Goal: Task Accomplishment & Management: Manage account settings

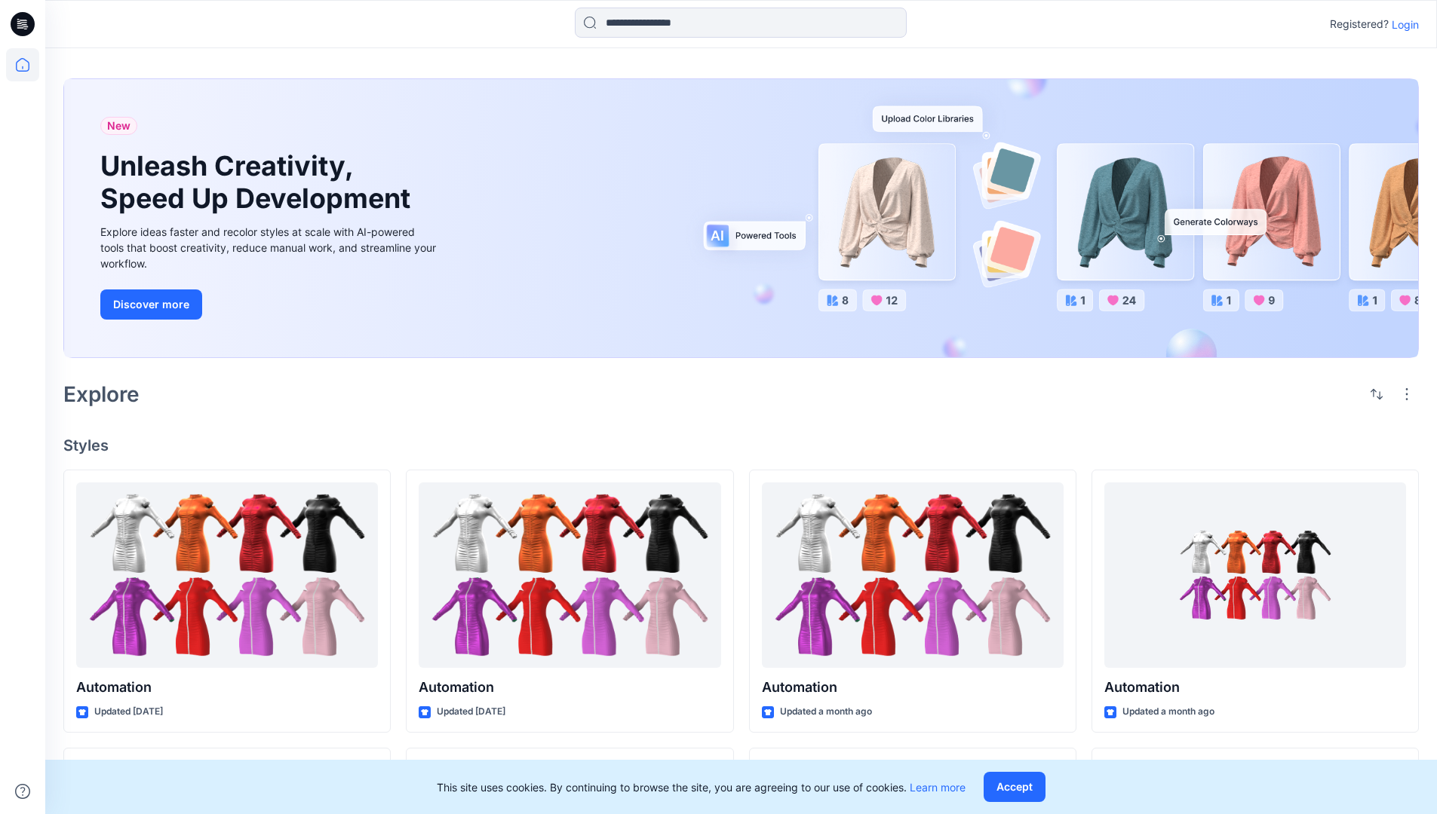
click at [1401, 24] on p "Login" at bounding box center [1404, 25] width 27 height 16
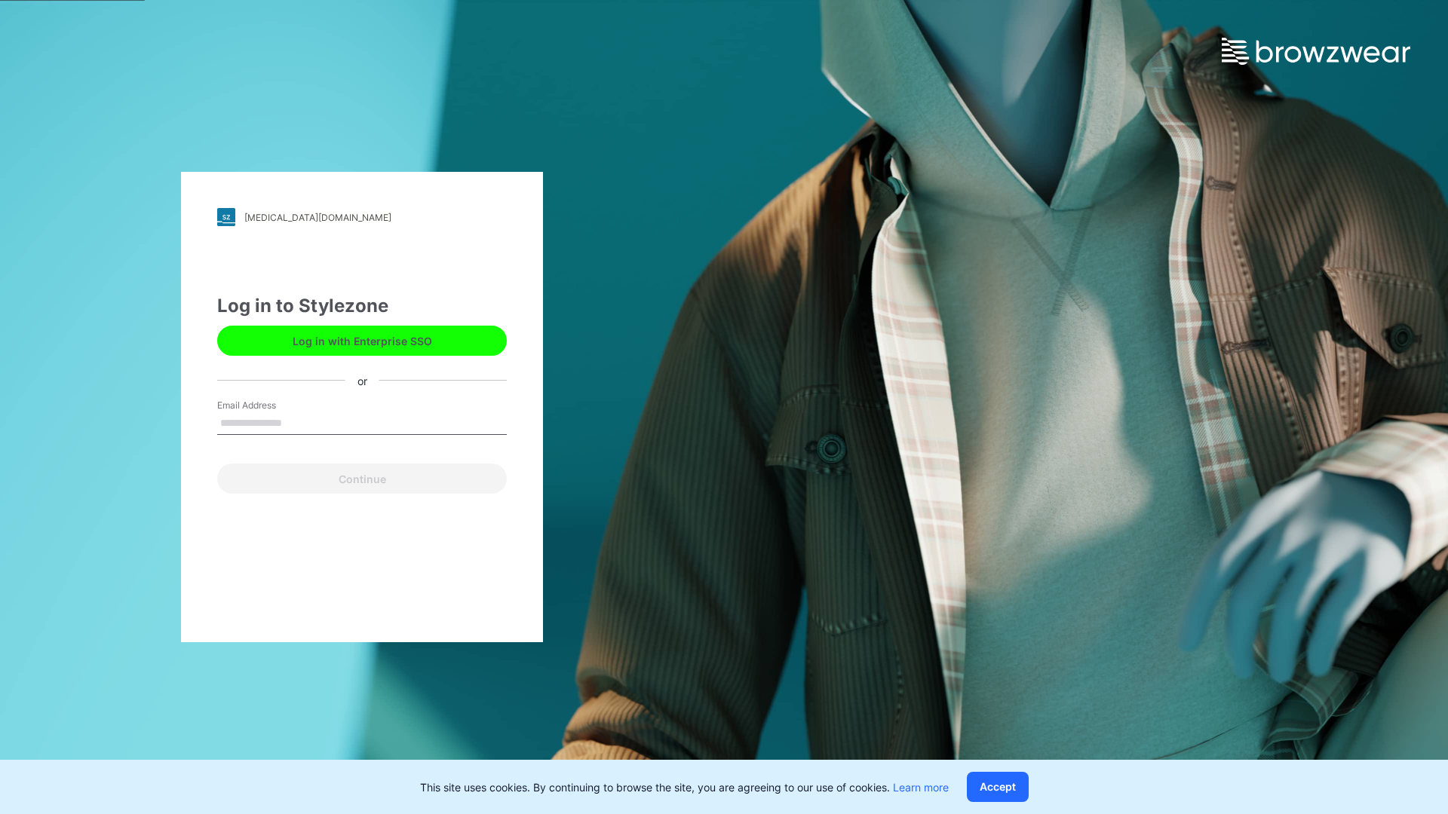
click at [298, 422] on input "Email Address" at bounding box center [362, 423] width 290 height 23
type input "**********"
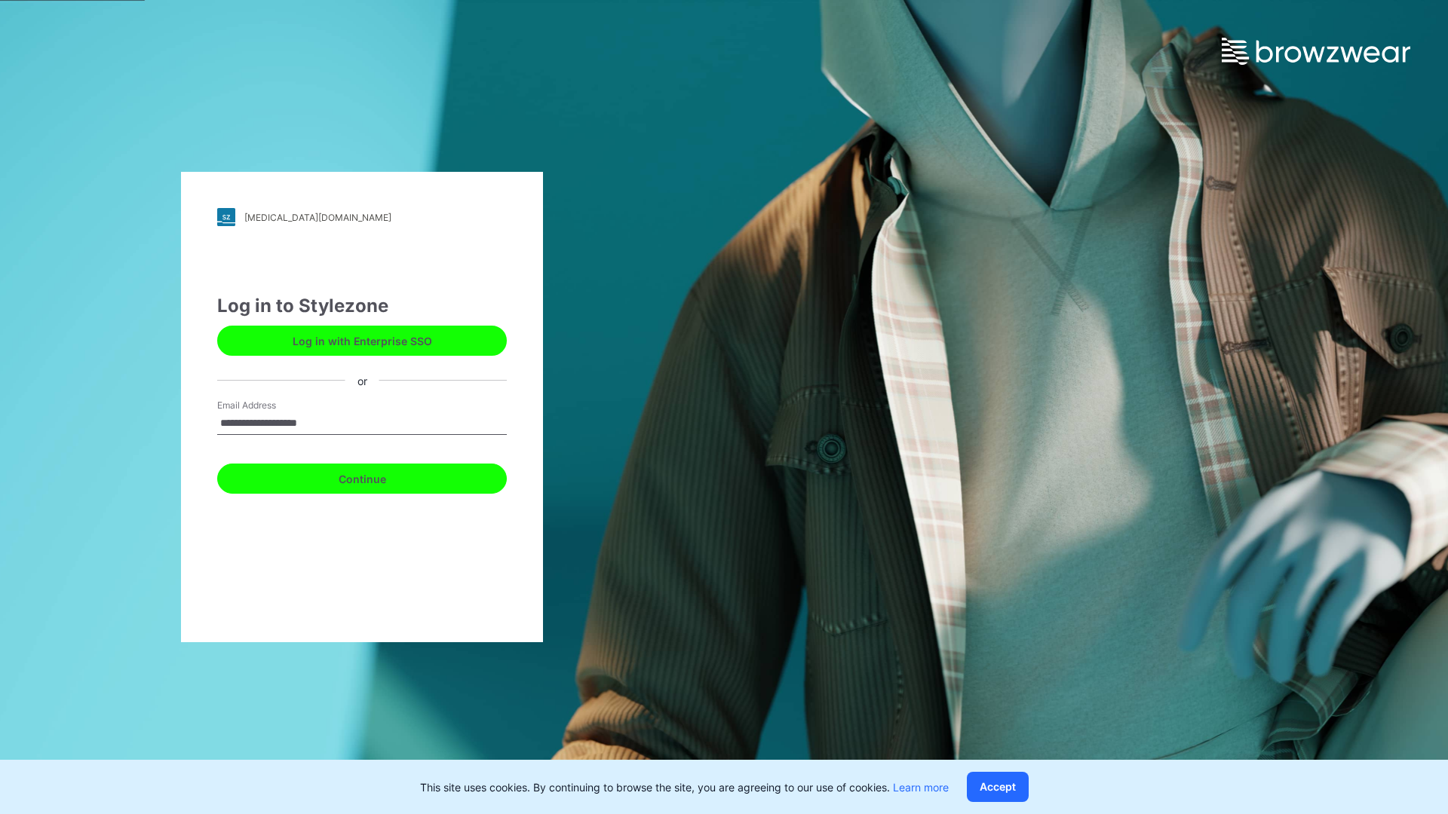
click at [379, 477] on button "Continue" at bounding box center [362, 479] width 290 height 30
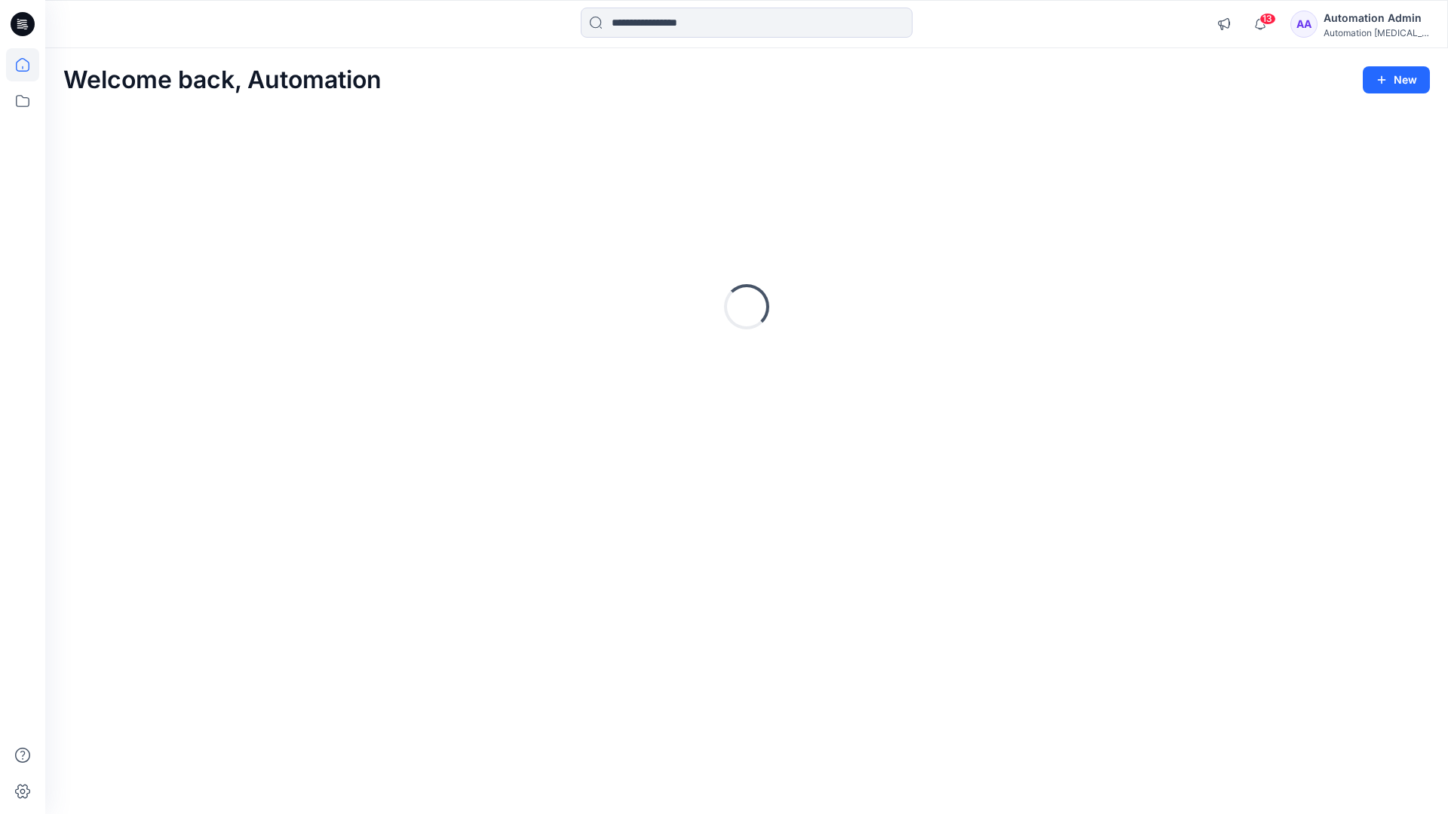
click at [29, 65] on icon at bounding box center [23, 65] width 14 height 14
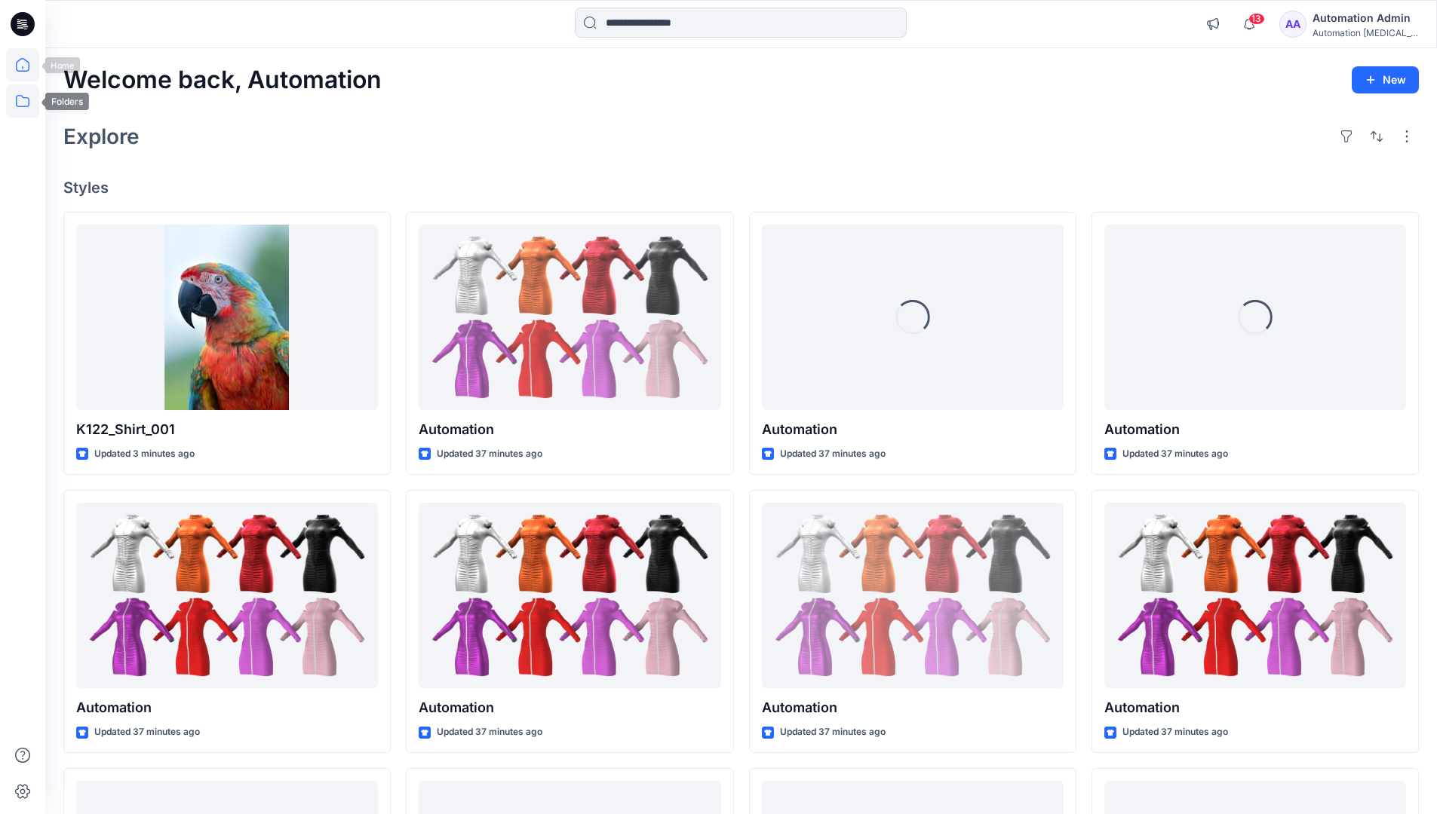
click at [20, 102] on icon at bounding box center [22, 100] width 33 height 33
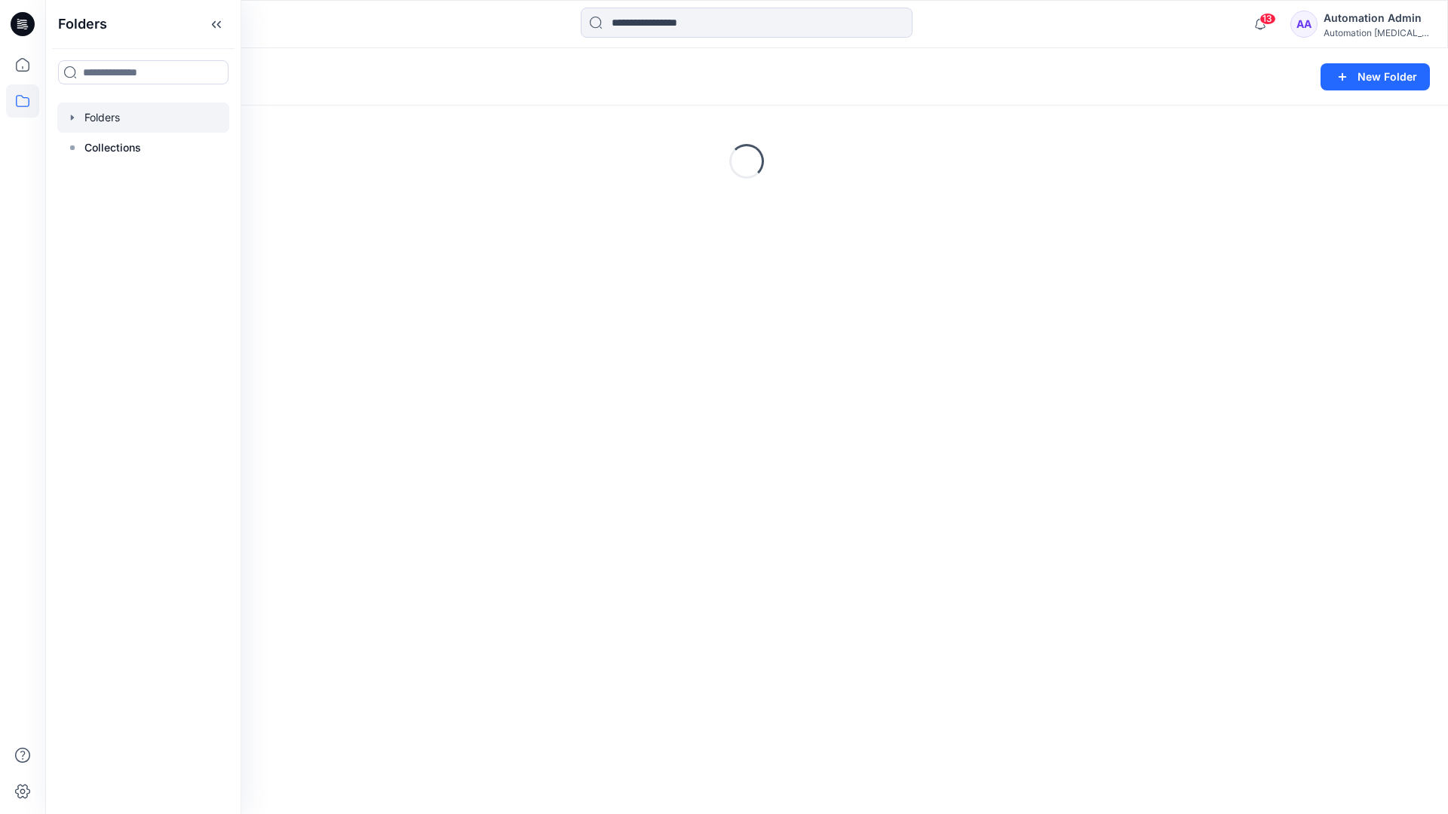
click at [593, 434] on div "Folders New Folder Loading..." at bounding box center [746, 431] width 1403 height 766
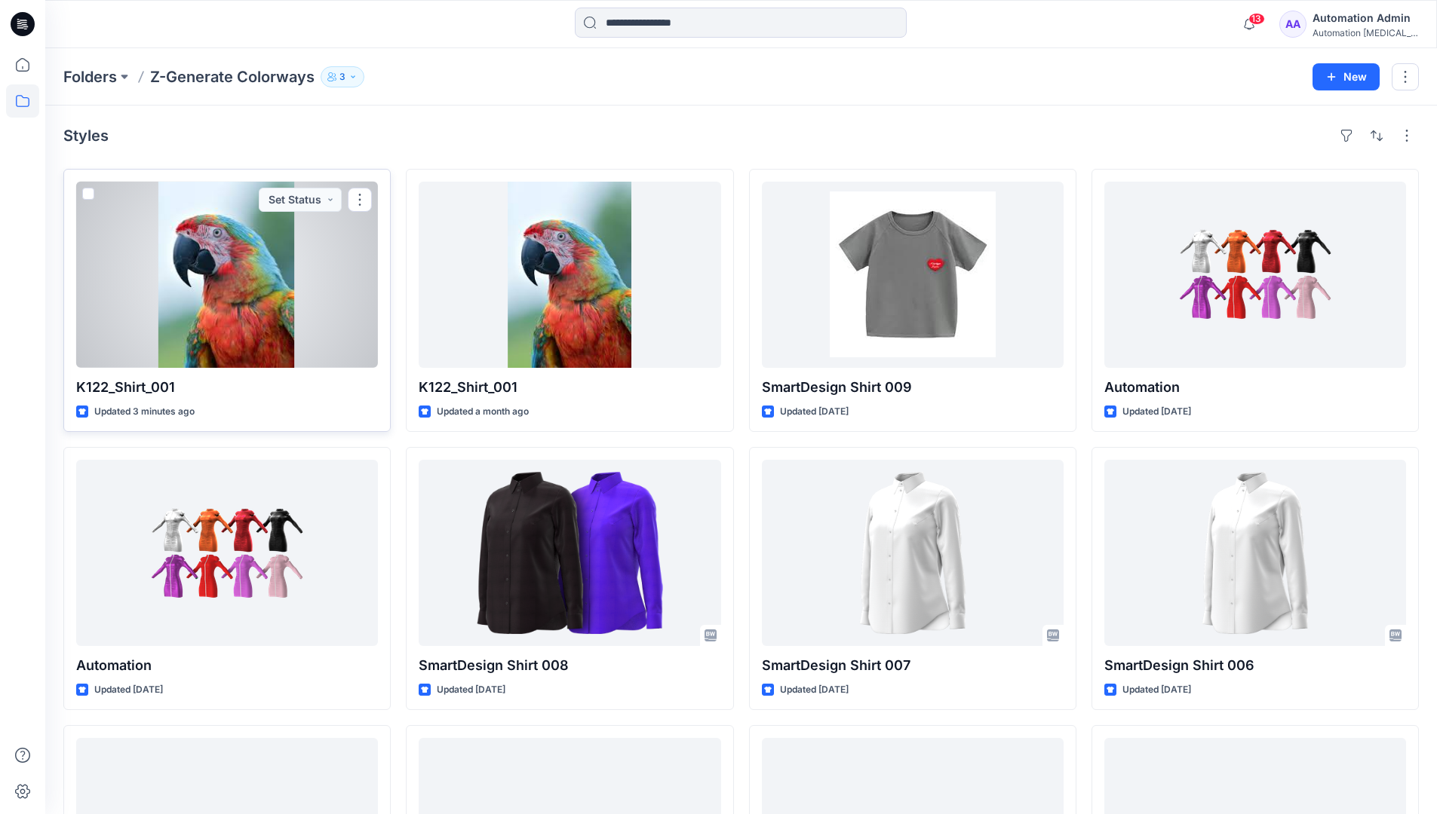
click at [88, 197] on span at bounding box center [88, 194] width 12 height 12
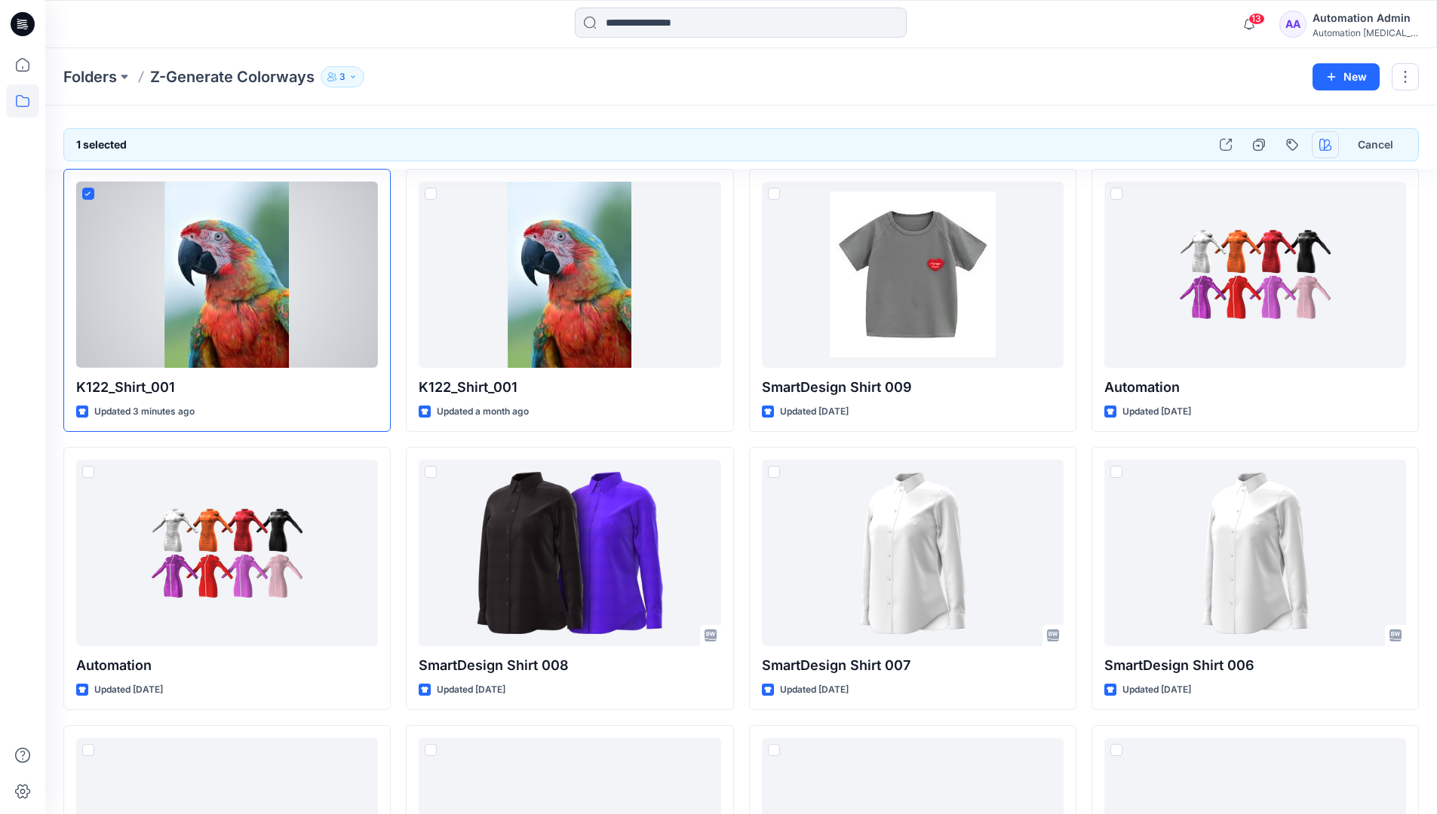
click at [1321, 146] on icon "button" at bounding box center [1325, 145] width 12 height 12
